Goal: Task Accomplishment & Management: Complete application form

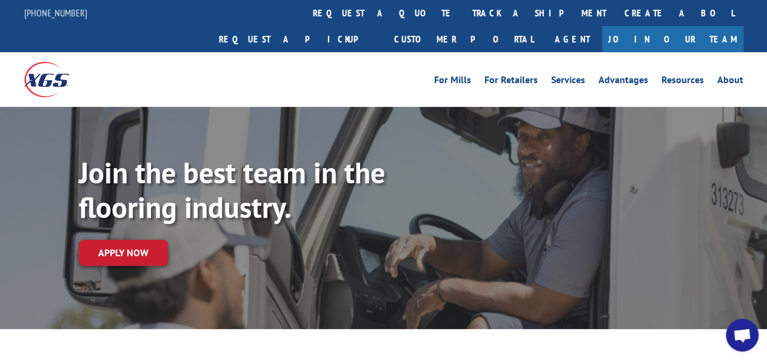
click at [701, 26] on link "Join Our Team" at bounding box center [672, 39] width 141 height 26
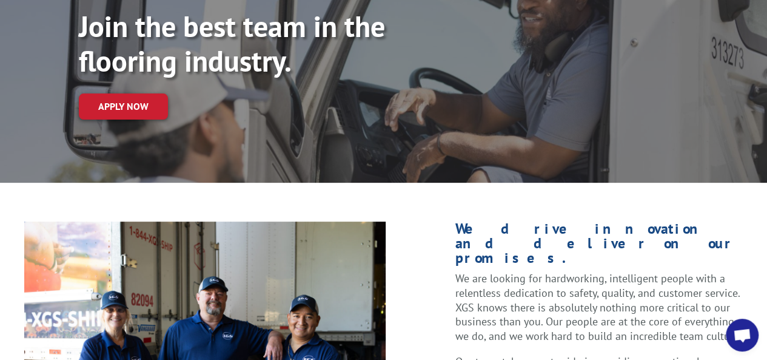
scroll to position [147, 0]
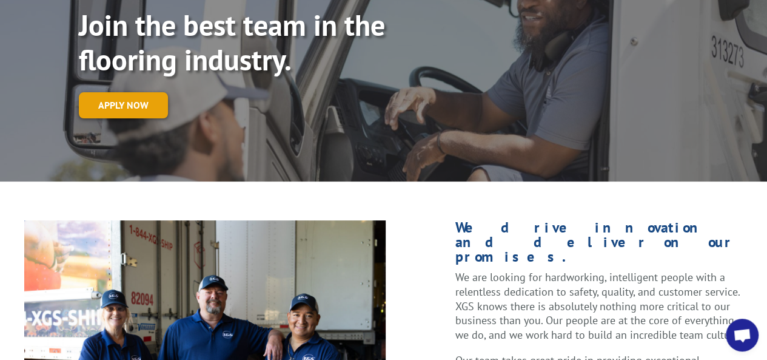
click at [137, 92] on link "Apply now" at bounding box center [123, 105] width 89 height 26
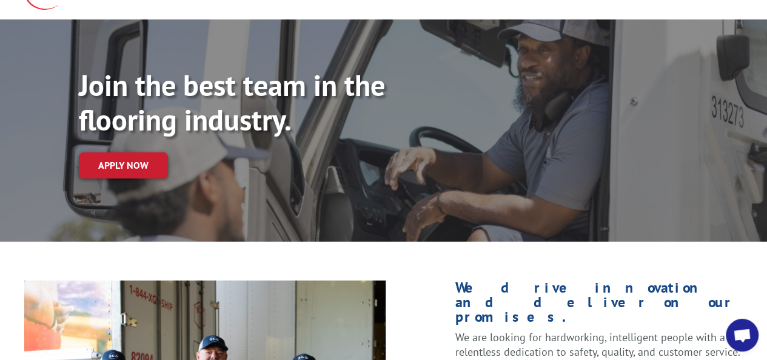
scroll to position [0, 0]
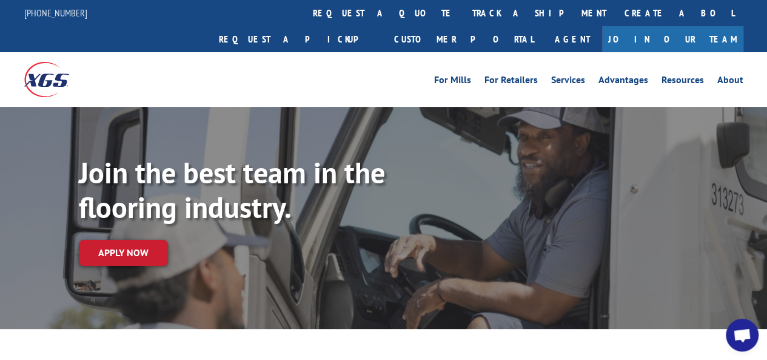
click at [703, 26] on link "Join Our Team" at bounding box center [672, 39] width 141 height 26
click at [130, 240] on link "Apply now" at bounding box center [123, 253] width 89 height 26
